Goal: Information Seeking & Learning: Learn about a topic

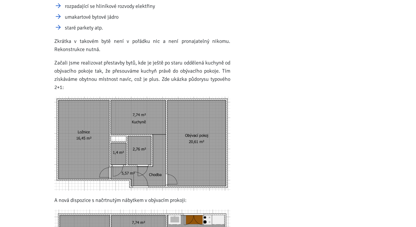
scroll to position [374, 0]
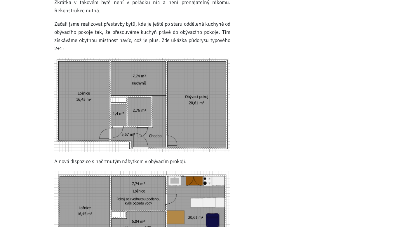
click at [99, 98] on img at bounding box center [142, 105] width 176 height 94
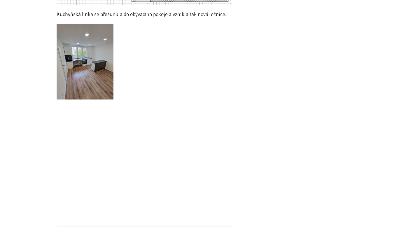
scroll to position [654, 0]
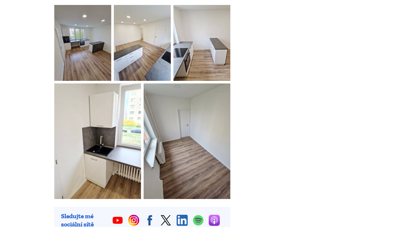
click at [101, 55] on img at bounding box center [82, 43] width 57 height 76
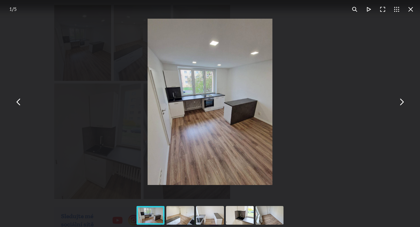
click at [172, 113] on img "You can close this modal content with the ESC key" at bounding box center [210, 102] width 125 height 166
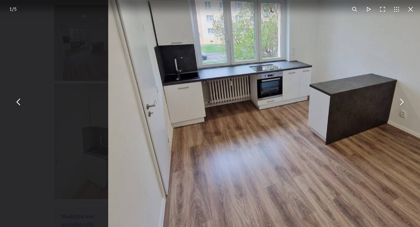
click at [195, 91] on img "You can close this modal content with the ESC key" at bounding box center [272, 82] width 328 height 437
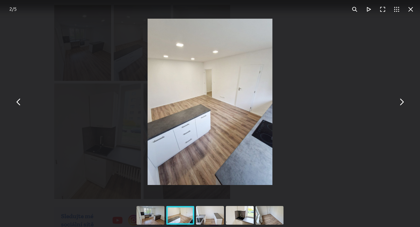
click at [243, 83] on img "You can close this modal content with the ESC key" at bounding box center [210, 102] width 125 height 166
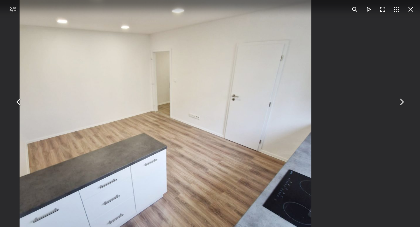
click at [261, 115] on img "You can close this modal content with the ESC key" at bounding box center [166, 127] width 292 height 389
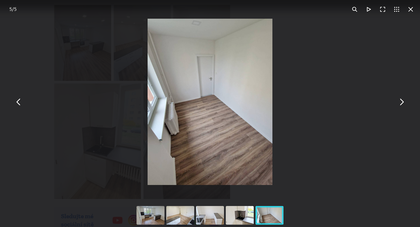
click at [206, 104] on img "You can close this modal content with the ESC key" at bounding box center [210, 102] width 125 height 166
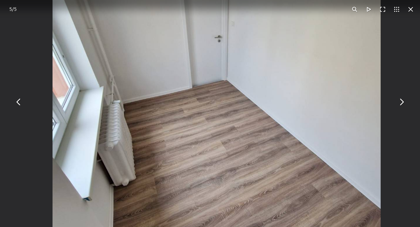
click at [206, 104] on img "You can close this modal content with the ESC key" at bounding box center [216, 98] width 328 height 437
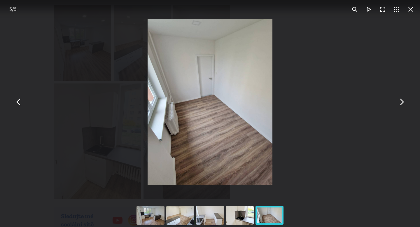
click at [206, 103] on img "You can close this modal content with the ESC key" at bounding box center [210, 102] width 125 height 166
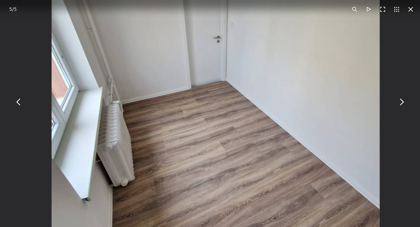
click at [209, 105] on img "You can close this modal content with the ESC key" at bounding box center [216, 99] width 328 height 437
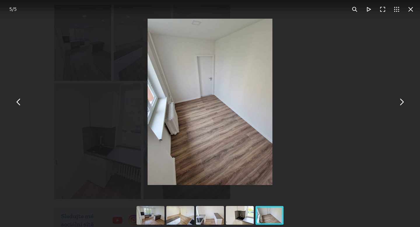
click at [207, 103] on img "You can close this modal content with the ESC key" at bounding box center [210, 102] width 125 height 166
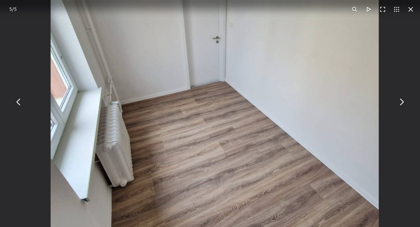
click at [204, 85] on img "You can close this modal content with the ESC key" at bounding box center [215, 99] width 328 height 437
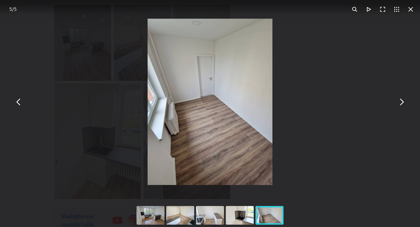
click at [201, 91] on img "You can close this modal content with the ESC key" at bounding box center [210, 102] width 125 height 166
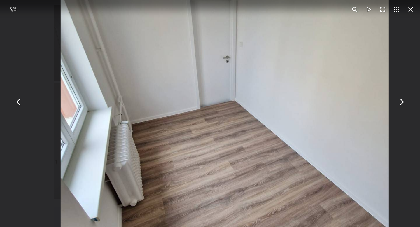
click at [212, 97] on img "You can close this modal content with the ESC key" at bounding box center [225, 119] width 328 height 437
